Goal: Find specific page/section: Find specific page/section

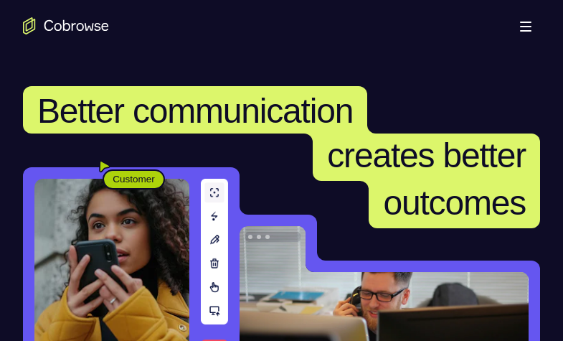
scroll to position [287, 0]
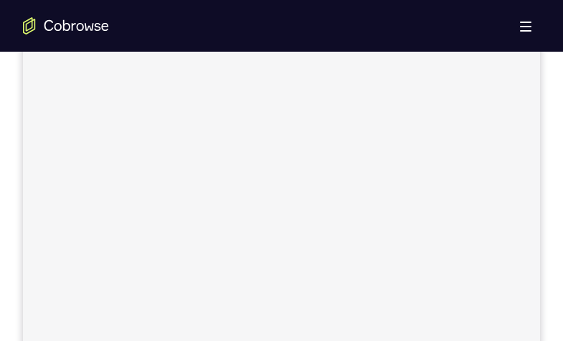
scroll to position [502, 0]
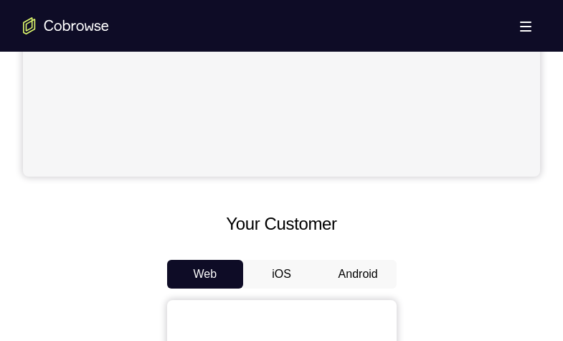
click at [357, 277] on button "Android" at bounding box center [358, 274] width 77 height 29
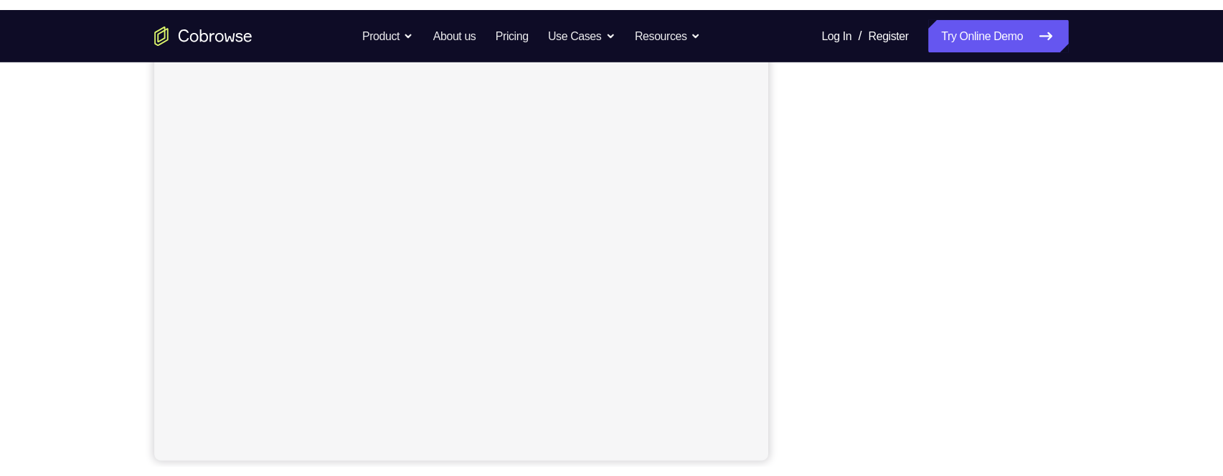
scroll to position [271, 0]
